Goal: Find specific fact

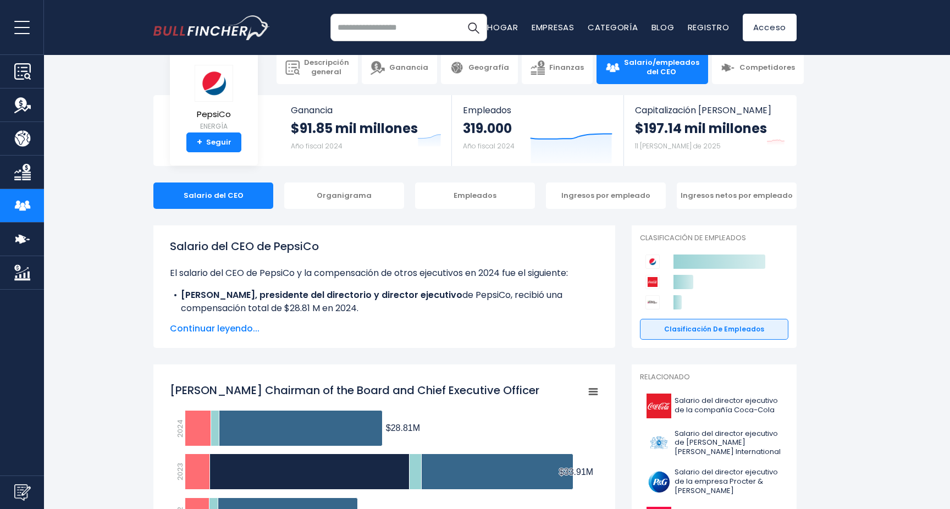
scroll to position [21, 0]
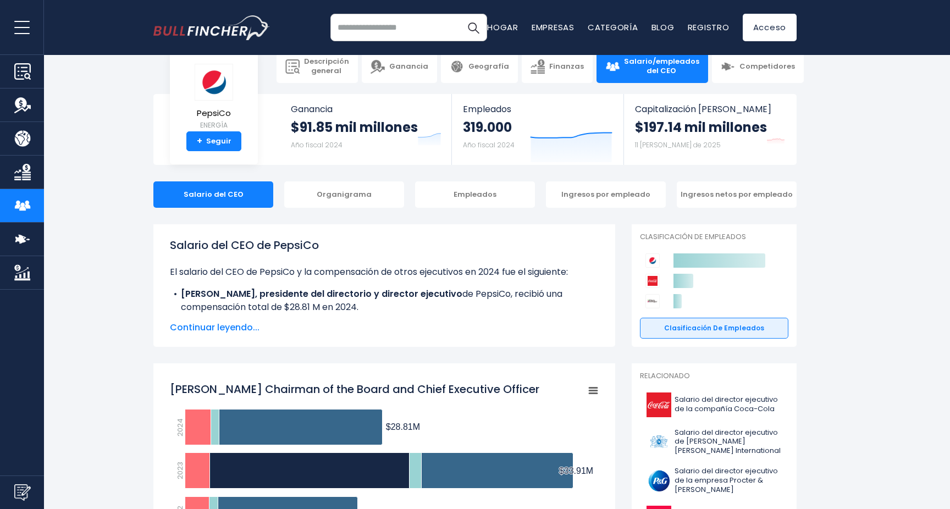
click at [218, 328] on font "Continuar leyendo..." at bounding box center [215, 327] width 90 height 13
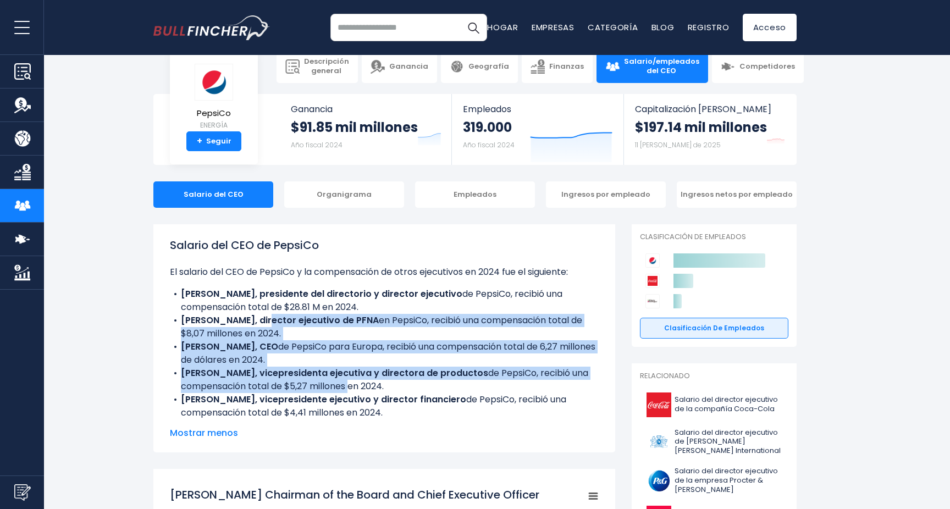
drag, startPoint x: 262, startPoint y: 326, endPoint x: 346, endPoint y: 385, distance: 102.5
click at [346, 385] on ul "El salario del CEO de PepsiCo y la compensación de otros ejecutivos en 2024 fue…" at bounding box center [384, 343] width 429 height 154
click at [286, 322] on font "[PERSON_NAME], director ejecutivo de PFNA" at bounding box center [280, 320] width 198 height 13
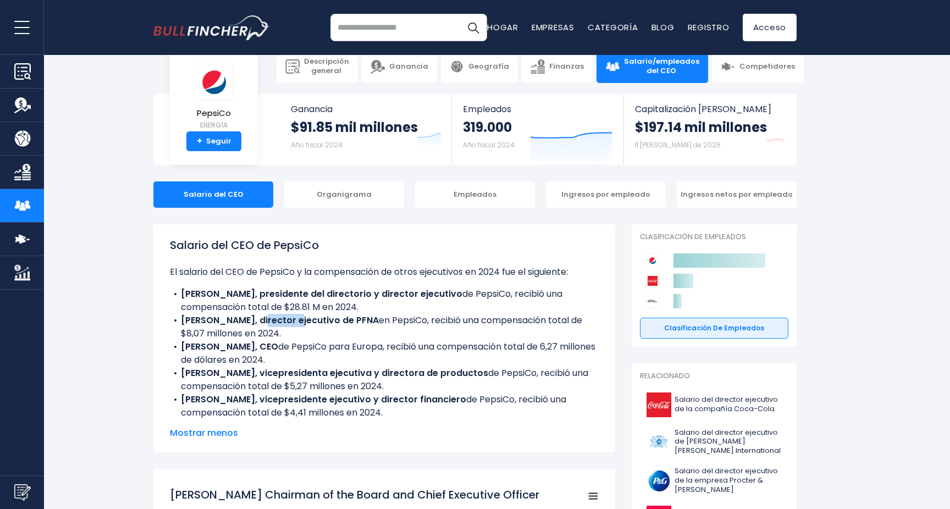
click at [286, 322] on font "[PERSON_NAME], director ejecutivo de PFNA" at bounding box center [280, 320] width 198 height 13
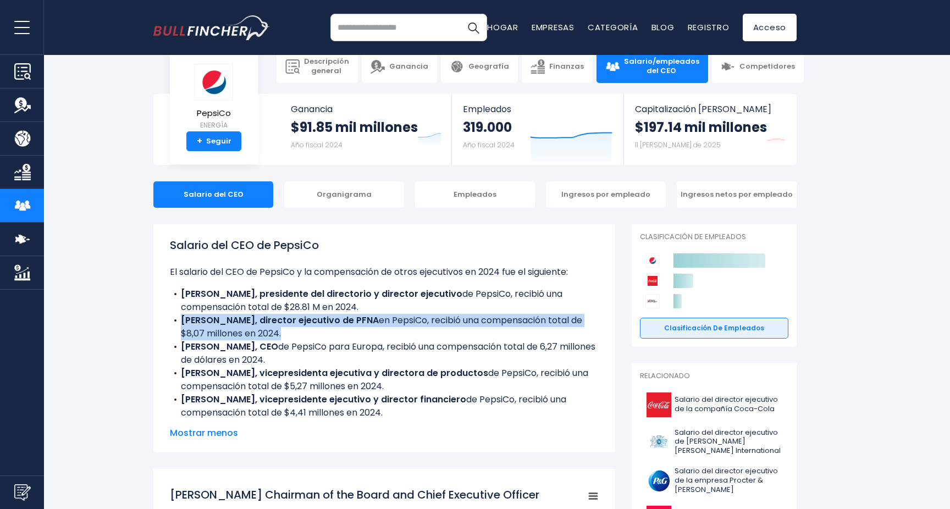
click at [286, 322] on font "[PERSON_NAME], director ejecutivo de PFNA" at bounding box center [280, 320] width 198 height 13
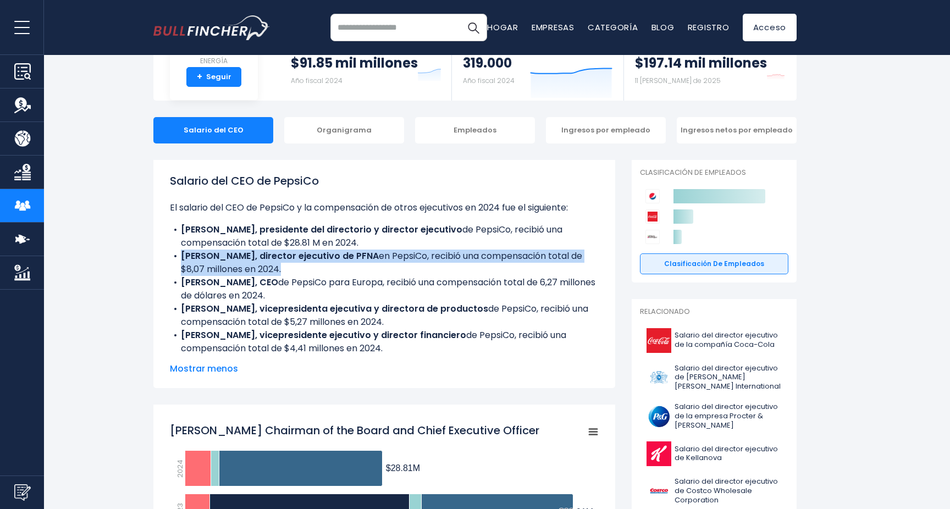
scroll to position [87, 0]
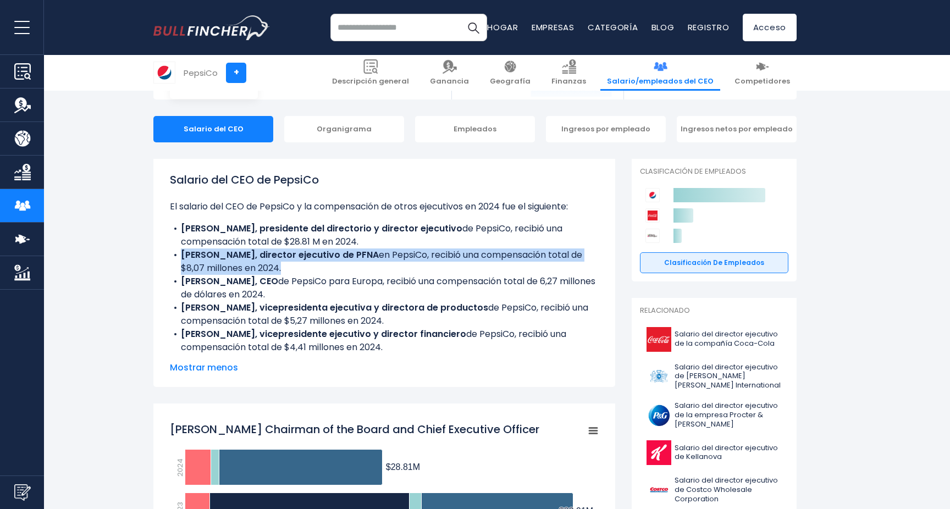
click at [214, 275] on li "[PERSON_NAME], CEO de PepsiCo para Europa, recibió una compensación total de 6,…" at bounding box center [384, 288] width 429 height 26
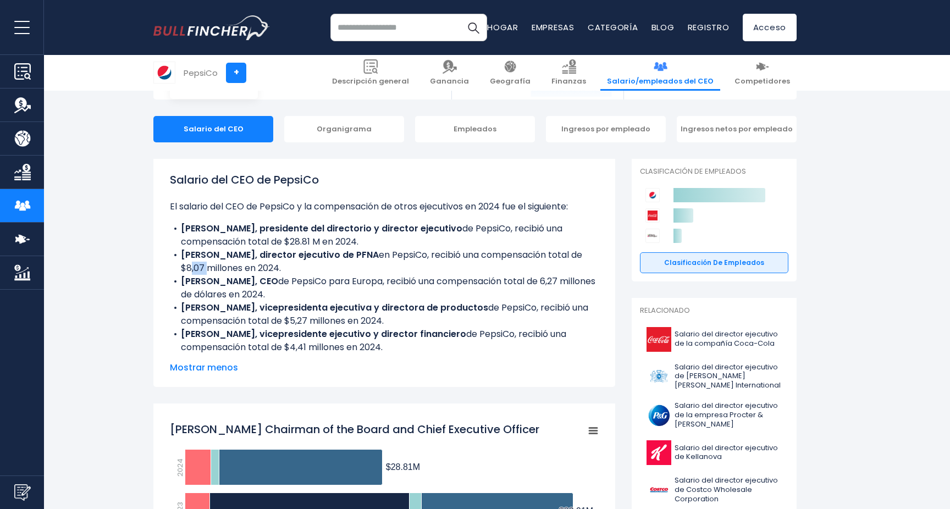
drag, startPoint x: 184, startPoint y: 269, endPoint x: 204, endPoint y: 268, distance: 20.3
click at [204, 268] on font "en PepsiCo, recibió una compensación total de $8,07 millones en 2024." at bounding box center [381, 261] width 401 height 26
copy font "8,07"
